Goal: Task Accomplishment & Management: Complete application form

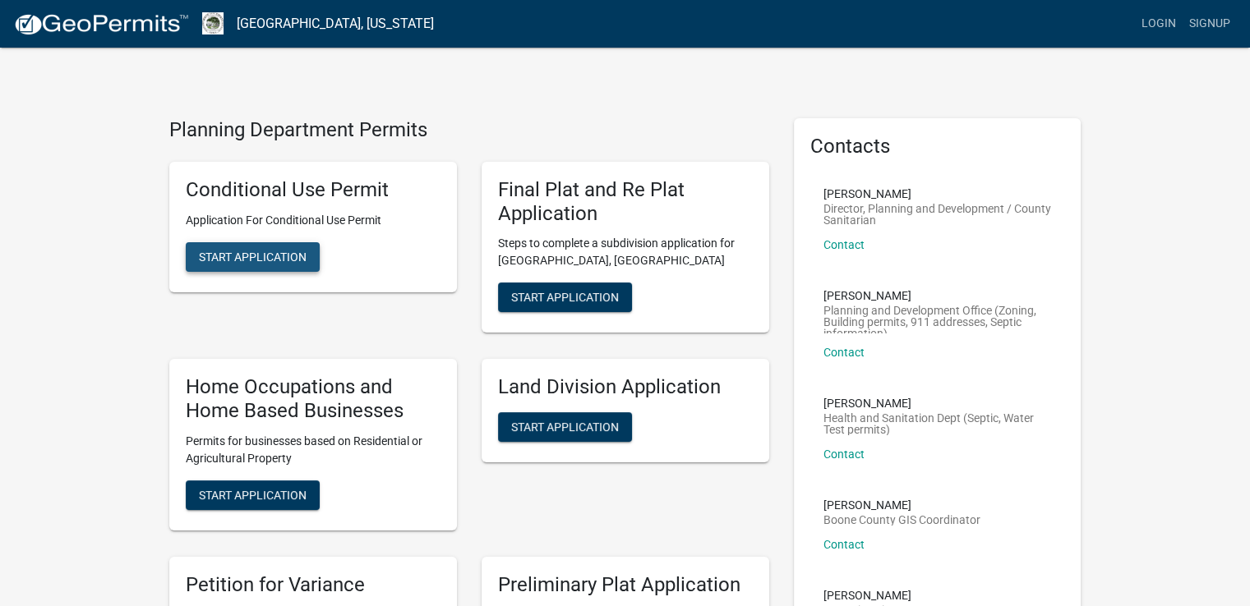
click at [270, 263] on span "Start Application" at bounding box center [253, 256] width 108 height 13
